Goal: Information Seeking & Learning: Learn about a topic

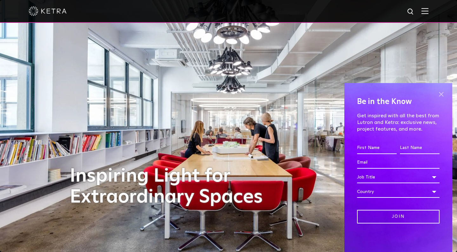
click at [441, 94] on span at bounding box center [442, 95] width 10 height 10
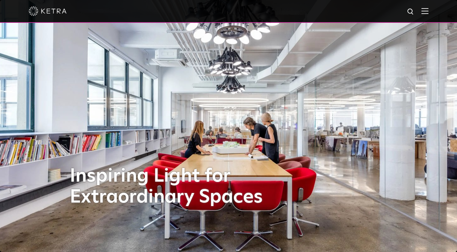
click at [424, 11] on img at bounding box center [425, 11] width 7 height 6
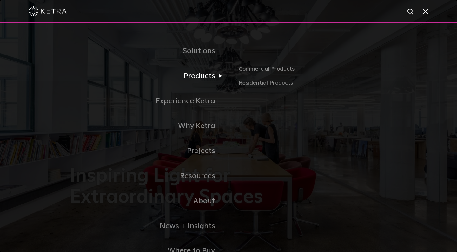
click at [196, 75] on link "Products" at bounding box center [149, 76] width 159 height 25
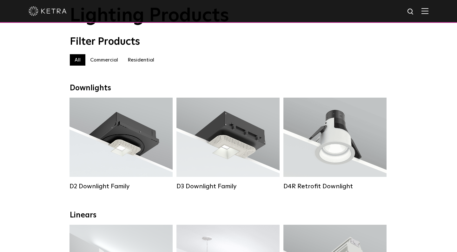
scroll to position [42, 0]
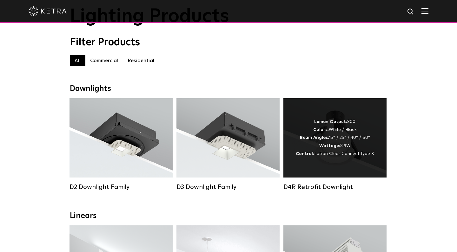
click at [327, 161] on div "Lumen Output: 800 Colors: White / Black Beam Angles: 15° / 25° / 40° / 60° Watt…" at bounding box center [335, 137] width 103 height 79
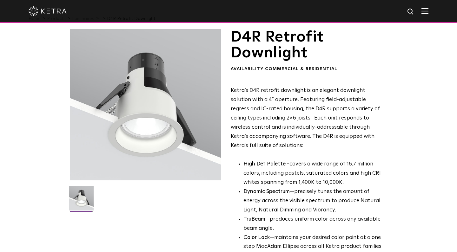
scroll to position [19, 0]
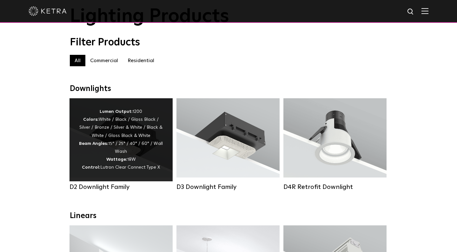
scroll to position [42, 0]
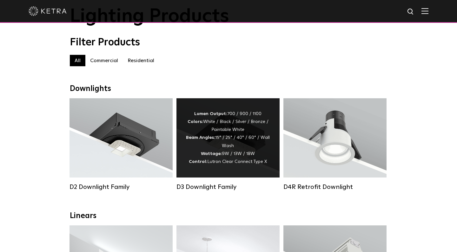
click at [205, 171] on div "Lumen Output: 700 / 900 / 1100 Colors: White / Black / Silver / Bronze / Painta…" at bounding box center [228, 137] width 103 height 79
